Goal: Use online tool/utility: Utilize a website feature to perform a specific function

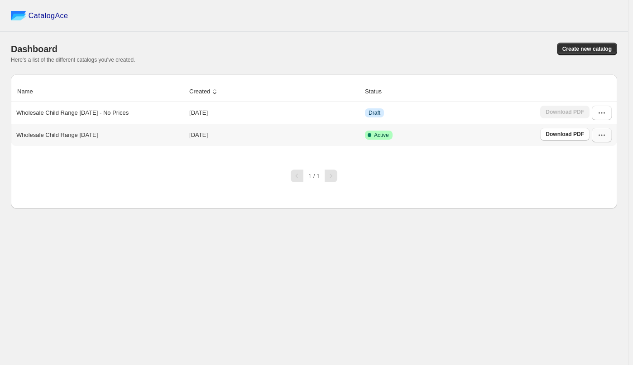
click at [602, 134] on icon "button" at bounding box center [602, 134] width 9 height 9
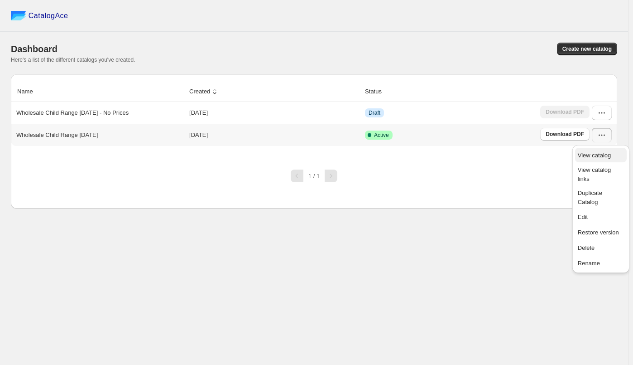
click at [586, 154] on span "View catalog" at bounding box center [594, 155] width 33 height 7
click at [593, 209] on button "Edit" at bounding box center [601, 216] width 52 height 14
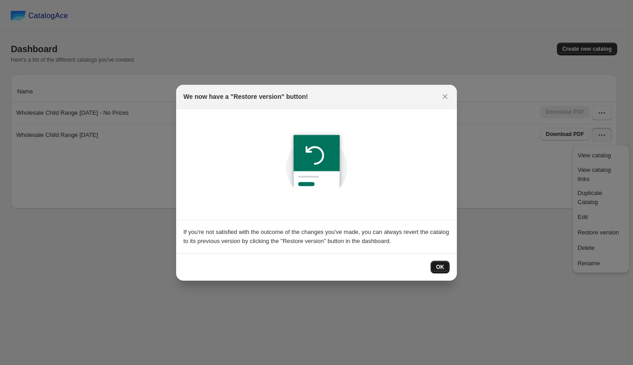
click at [446, 266] on button "OK" at bounding box center [440, 266] width 19 height 13
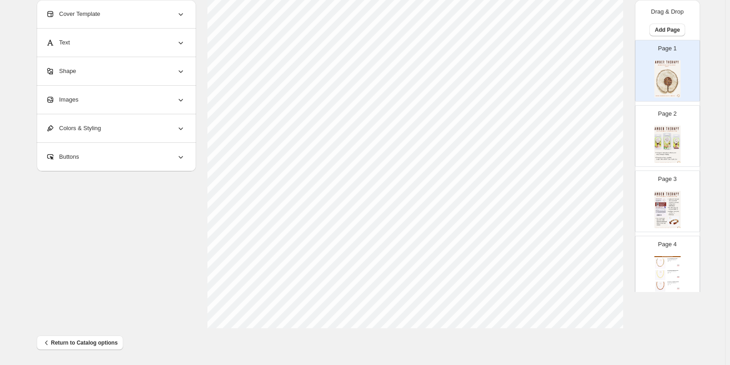
scroll to position [292, 0]
click at [633, 150] on img at bounding box center [668, 143] width 26 height 37
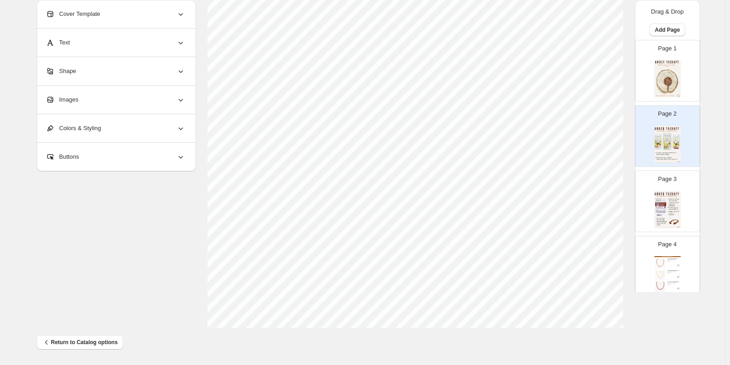
click at [633, 276] on div "$ 35.00" at bounding box center [677, 276] width 5 height 0
type input "*"
select select "**********"
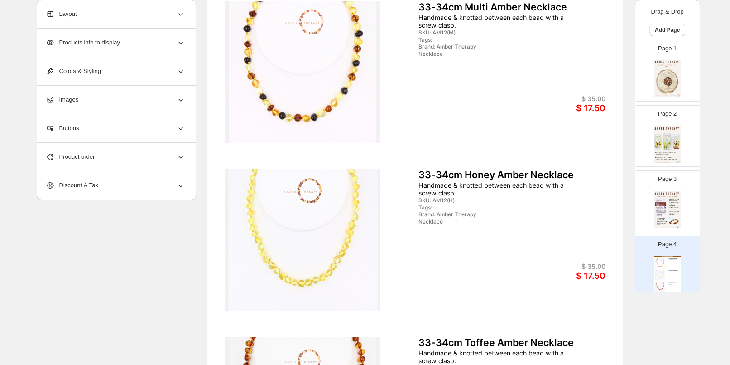
scroll to position [111, 0]
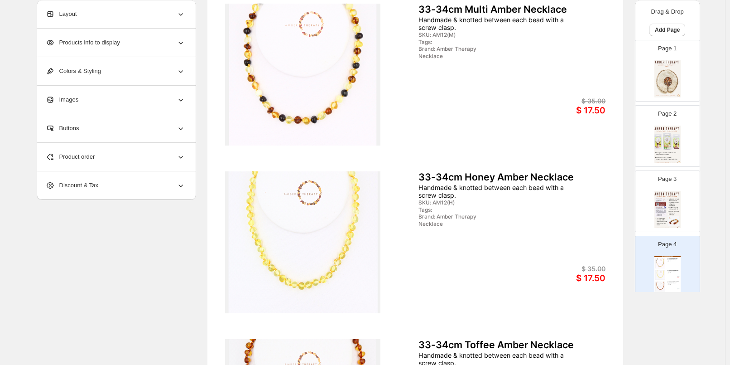
click at [72, 122] on div "Buttons" at bounding box center [116, 128] width 140 height 28
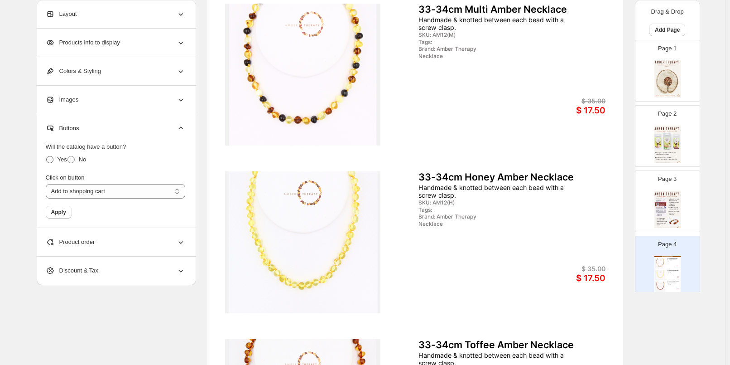
click at [51, 159] on span at bounding box center [49, 159] width 7 height 7
click at [63, 214] on span "Apply" at bounding box center [58, 211] width 15 height 7
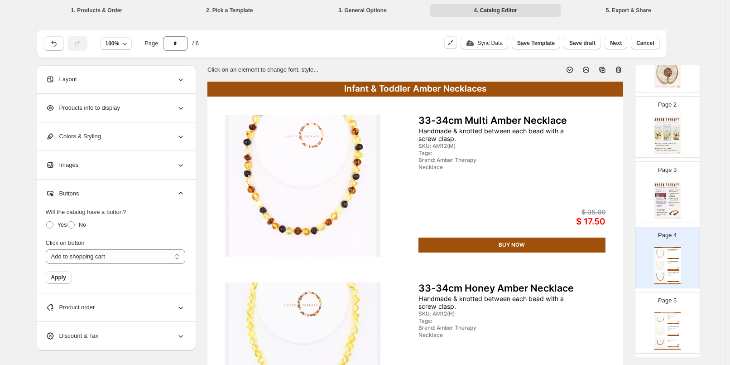
scroll to position [91, 0]
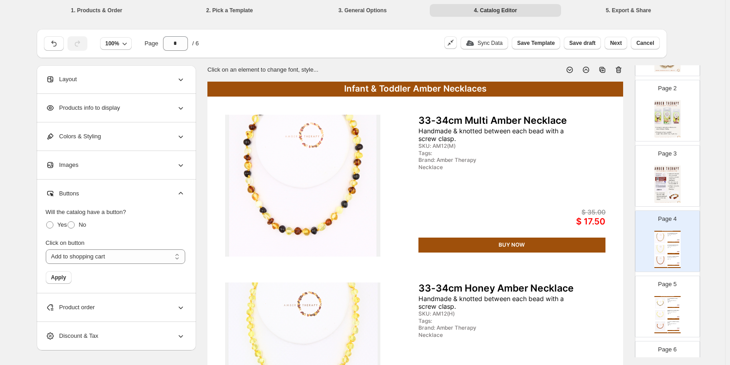
click at [521, 241] on div "BUY NOW" at bounding box center [513, 244] width 188 height 15
select select "**********"
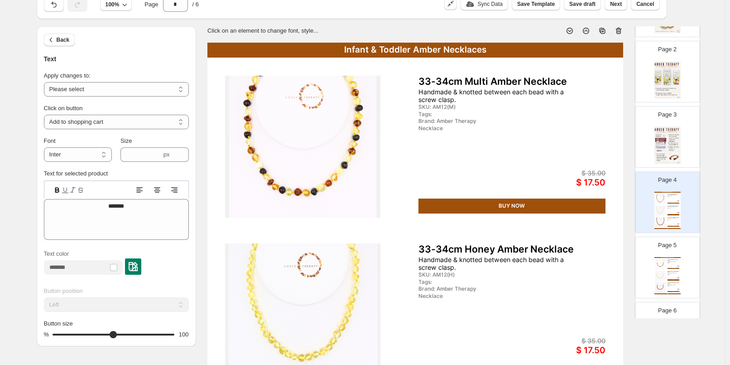
scroll to position [0, 0]
